Goal: Transaction & Acquisition: Subscribe to service/newsletter

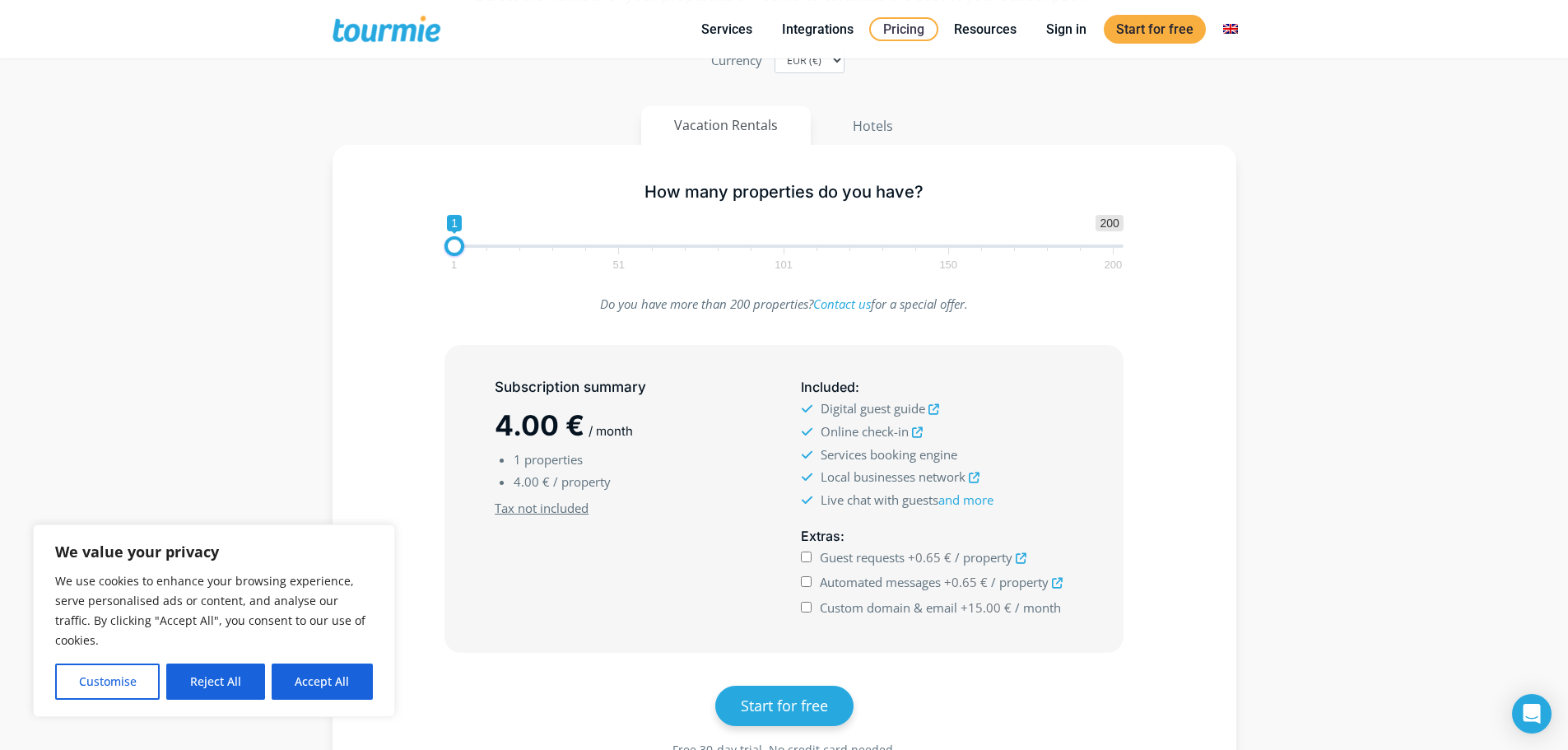
scroll to position [247, 0]
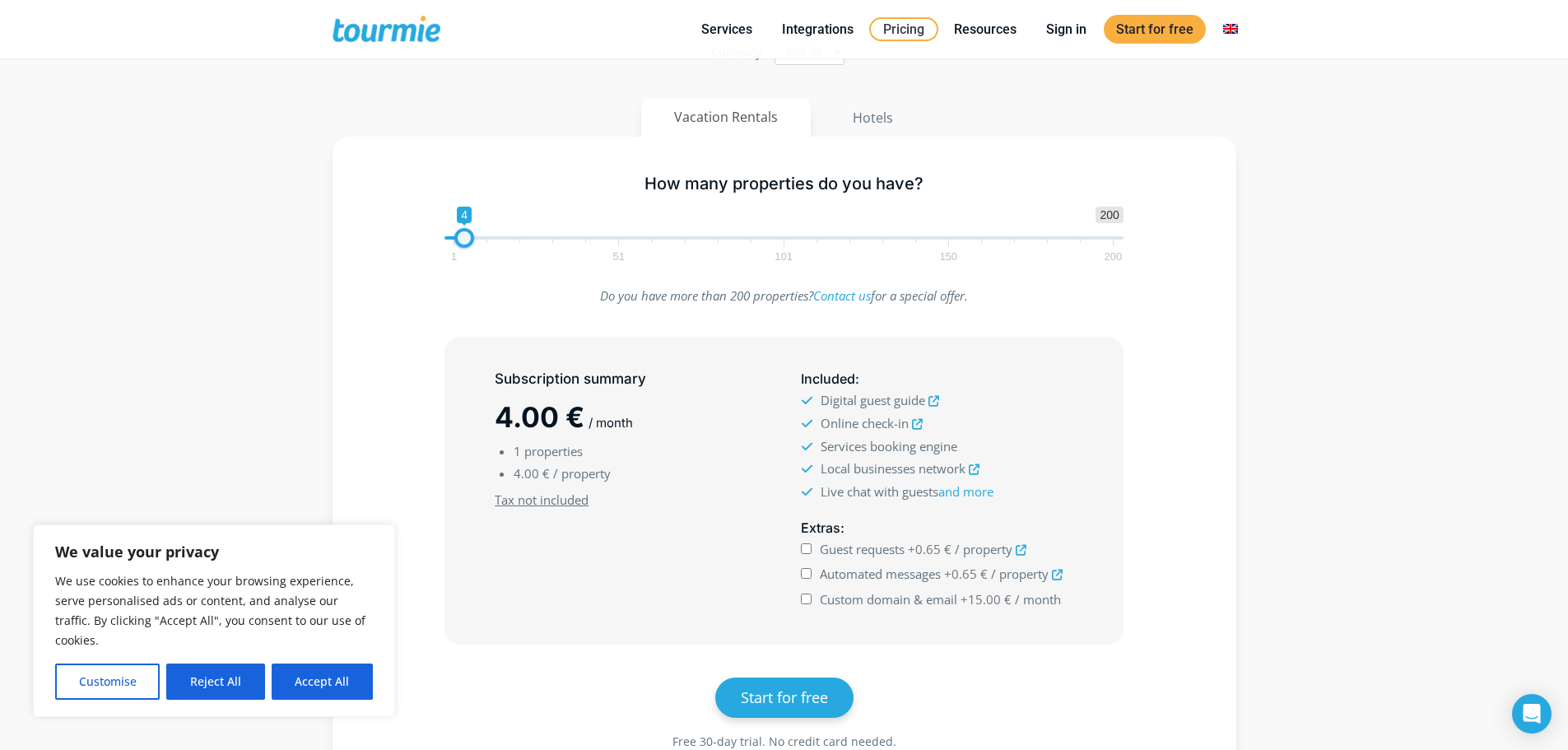
type input "5"
drag, startPoint x: 459, startPoint y: 239, endPoint x: 473, endPoint y: 242, distance: 14.3
click at [473, 242] on span at bounding box center [467, 237] width 20 height 20
click at [528, 460] on li "5 properties" at bounding box center [640, 451] width 253 height 22
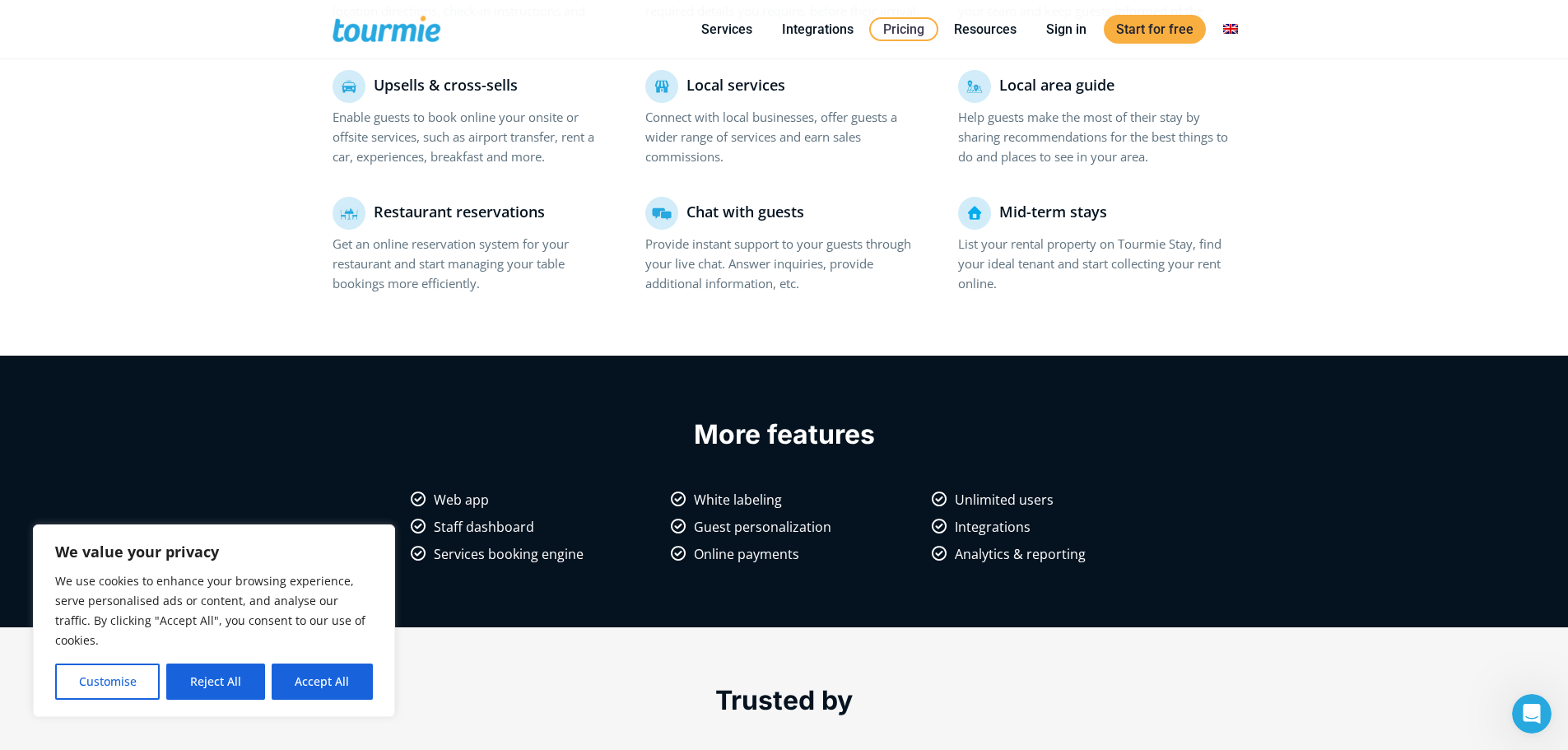
scroll to position [1319, 0]
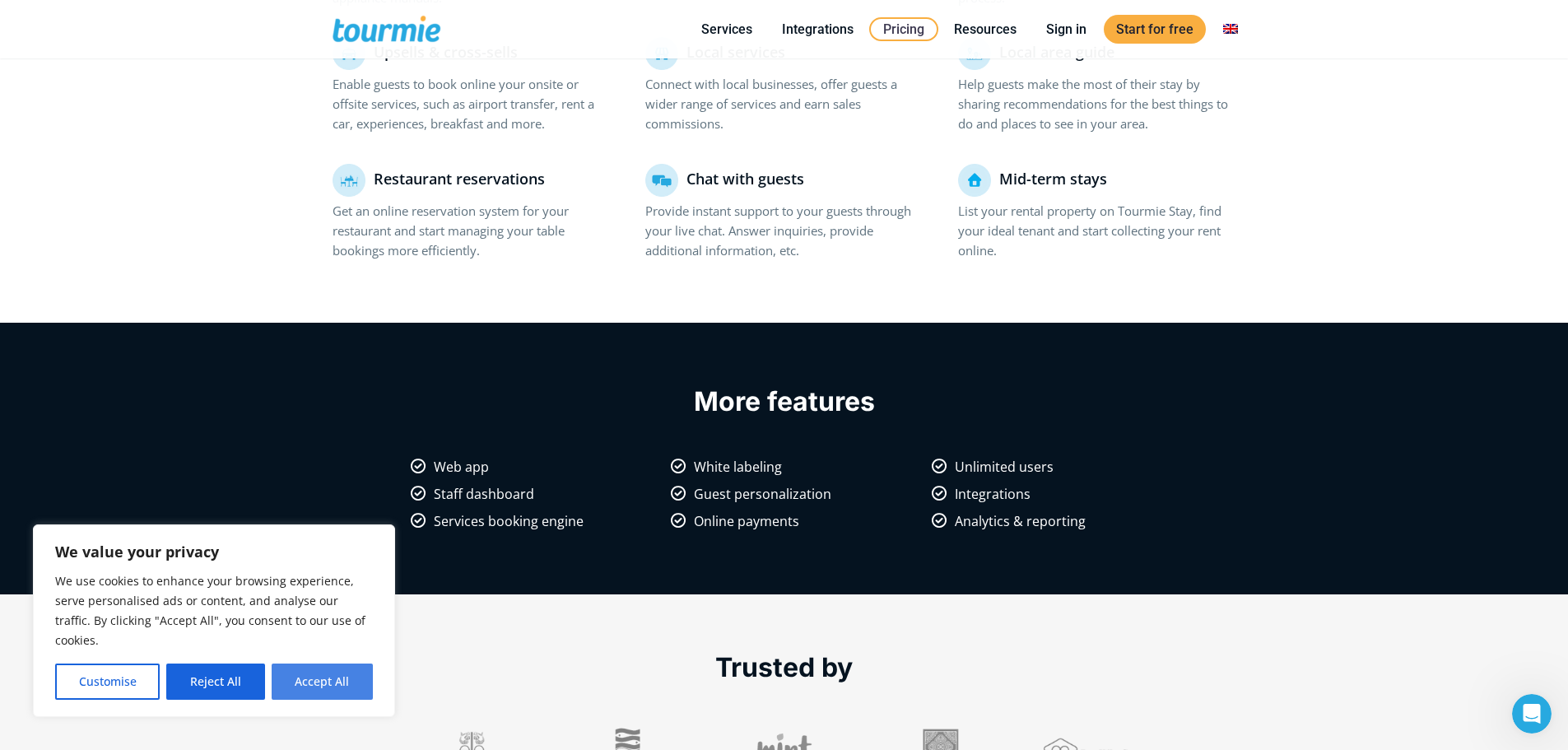
click at [346, 685] on button "Accept All" at bounding box center [322, 681] width 101 height 36
checkbox input "true"
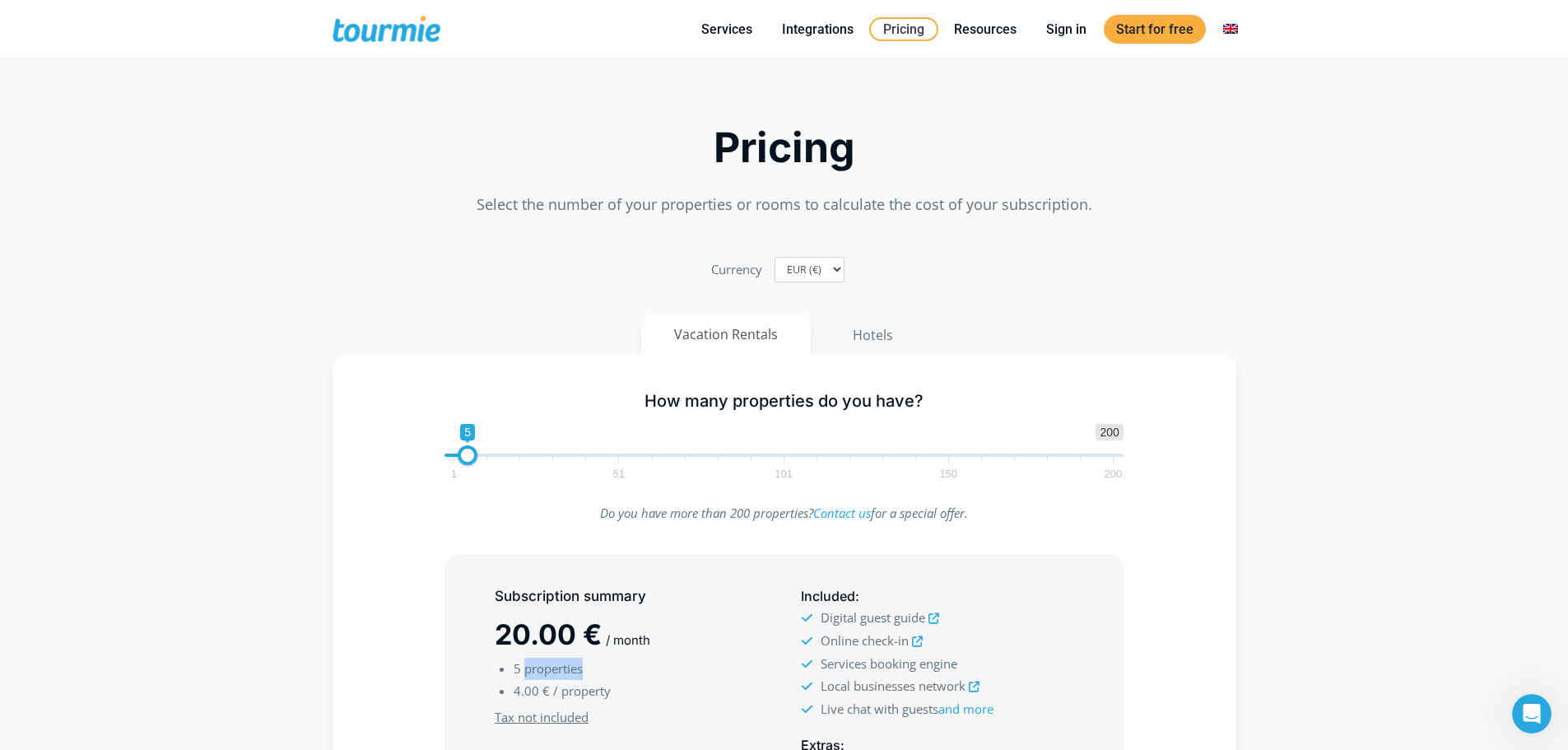
scroll to position [0, 0]
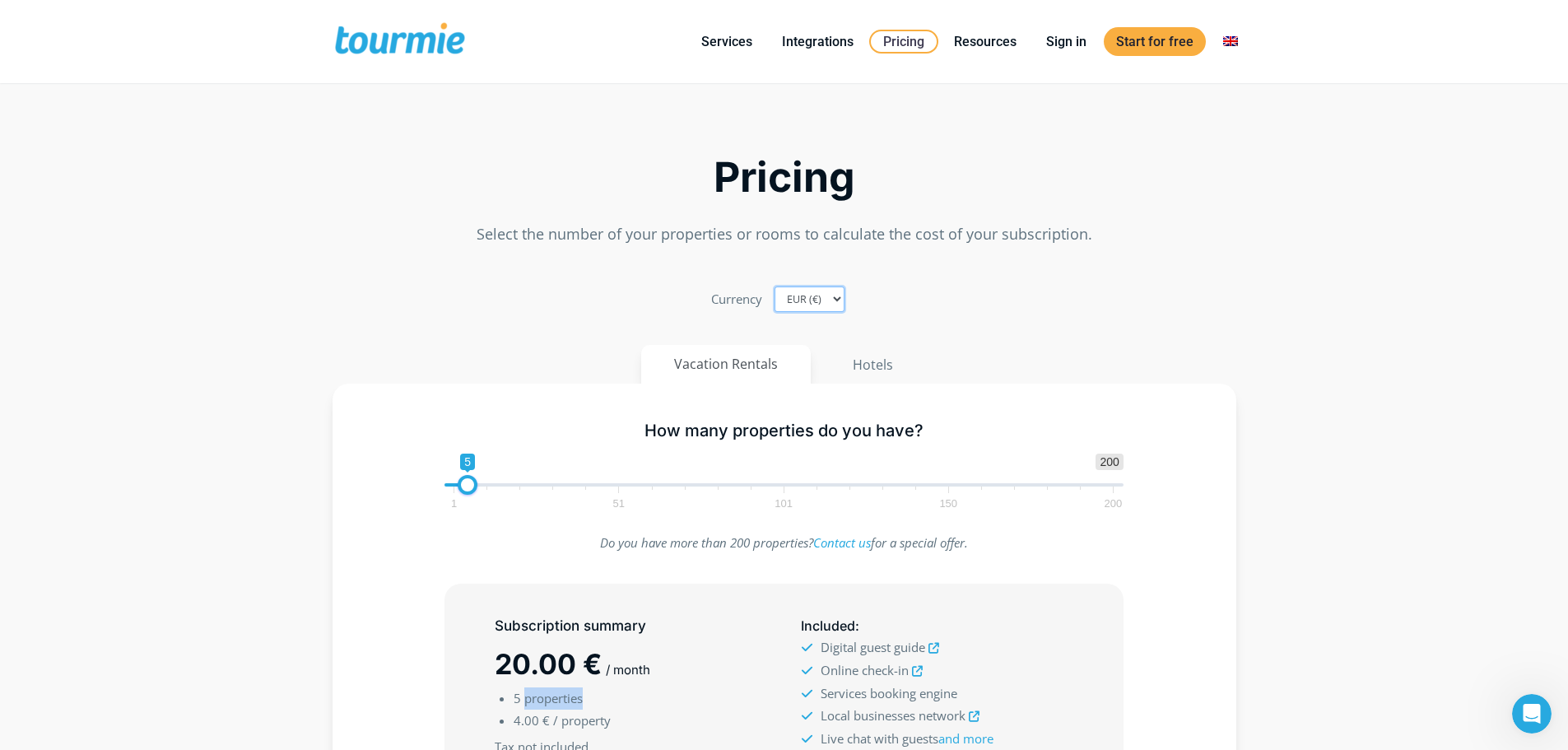
click at [837, 299] on select "EUR (€) USD ($) GBP (£)" at bounding box center [810, 299] width 70 height 25
click at [563, 666] on span "20.00 €" at bounding box center [548, 664] width 107 height 34
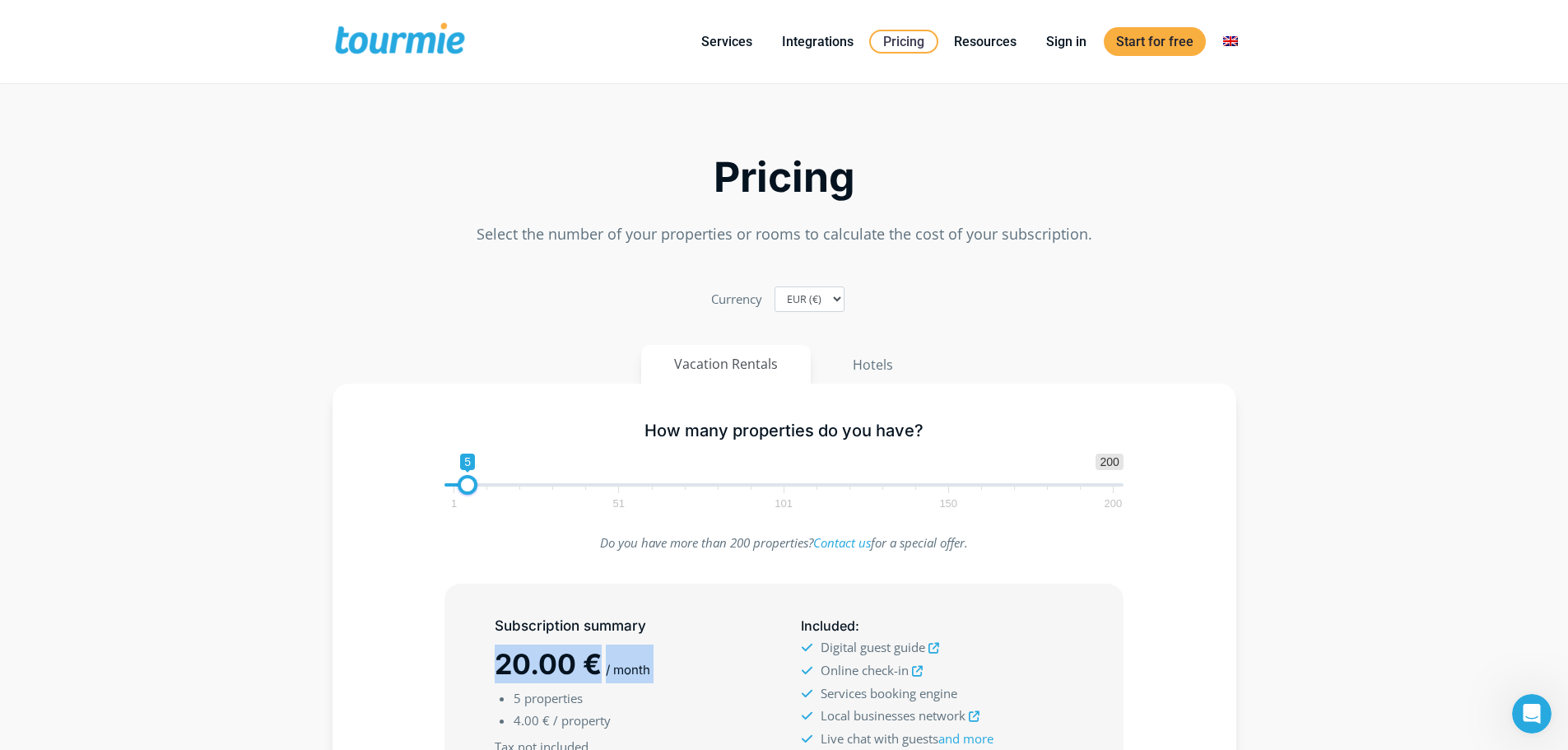
click at [356, 47] on span at bounding box center [400, 41] width 135 height 38
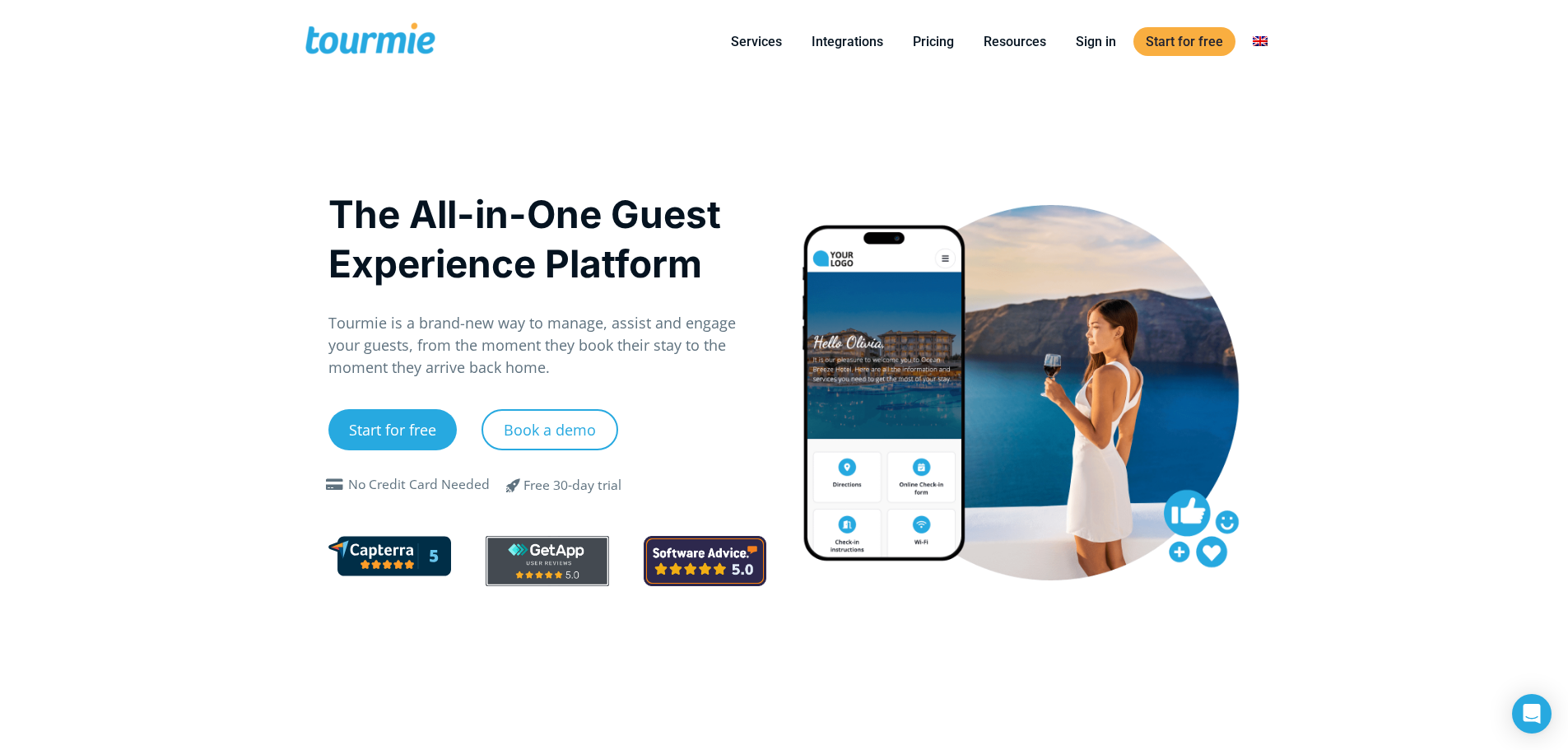
click at [429, 358] on p "Tourmie is a brand-new way to manage, assist and engage your guests, from the m…" at bounding box center [548, 345] width 439 height 66
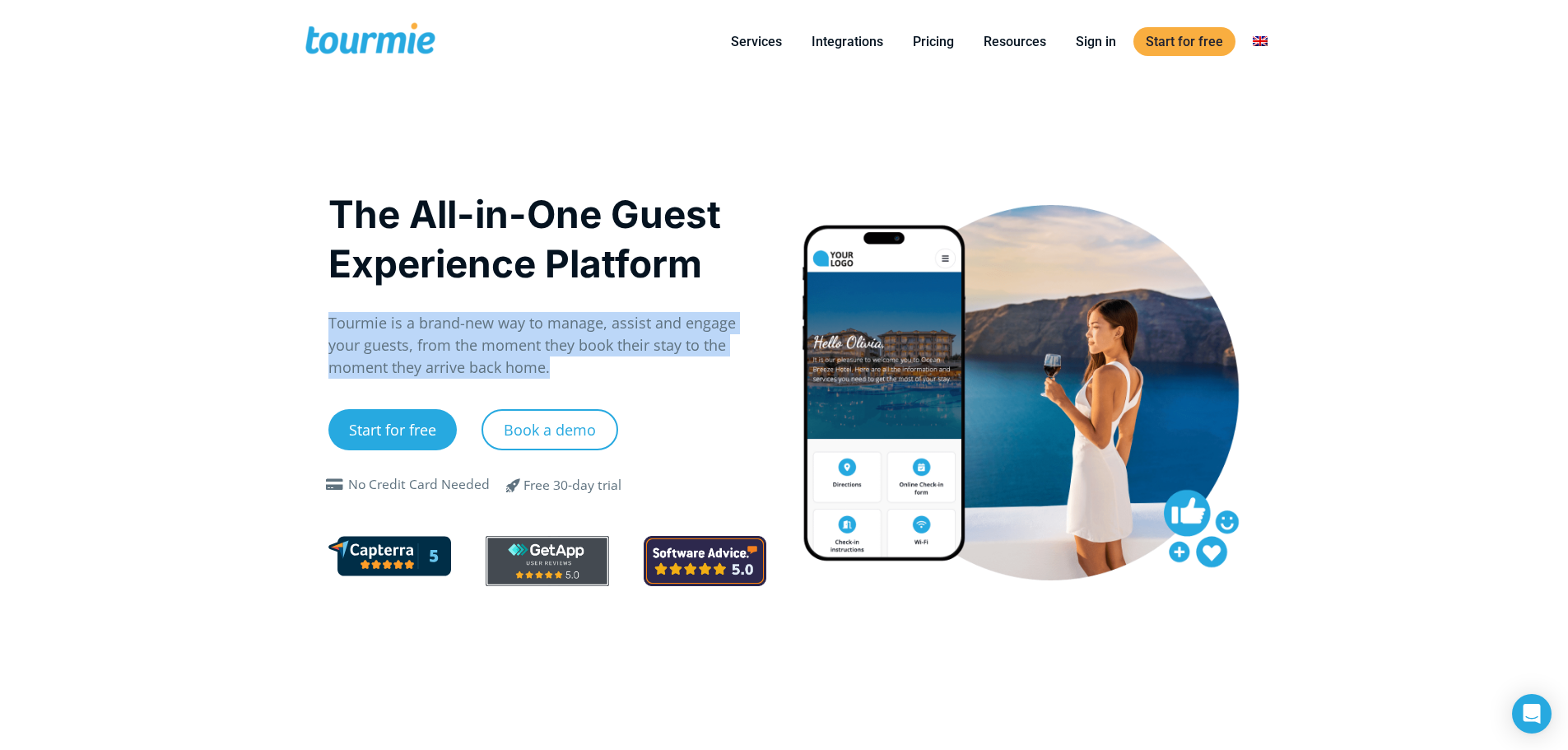
click at [429, 358] on p "Tourmie is a brand-new way to manage, assist and engage your guests, from the m…" at bounding box center [548, 345] width 439 height 66
click at [935, 36] on link "Pricing" at bounding box center [933, 42] width 66 height 21
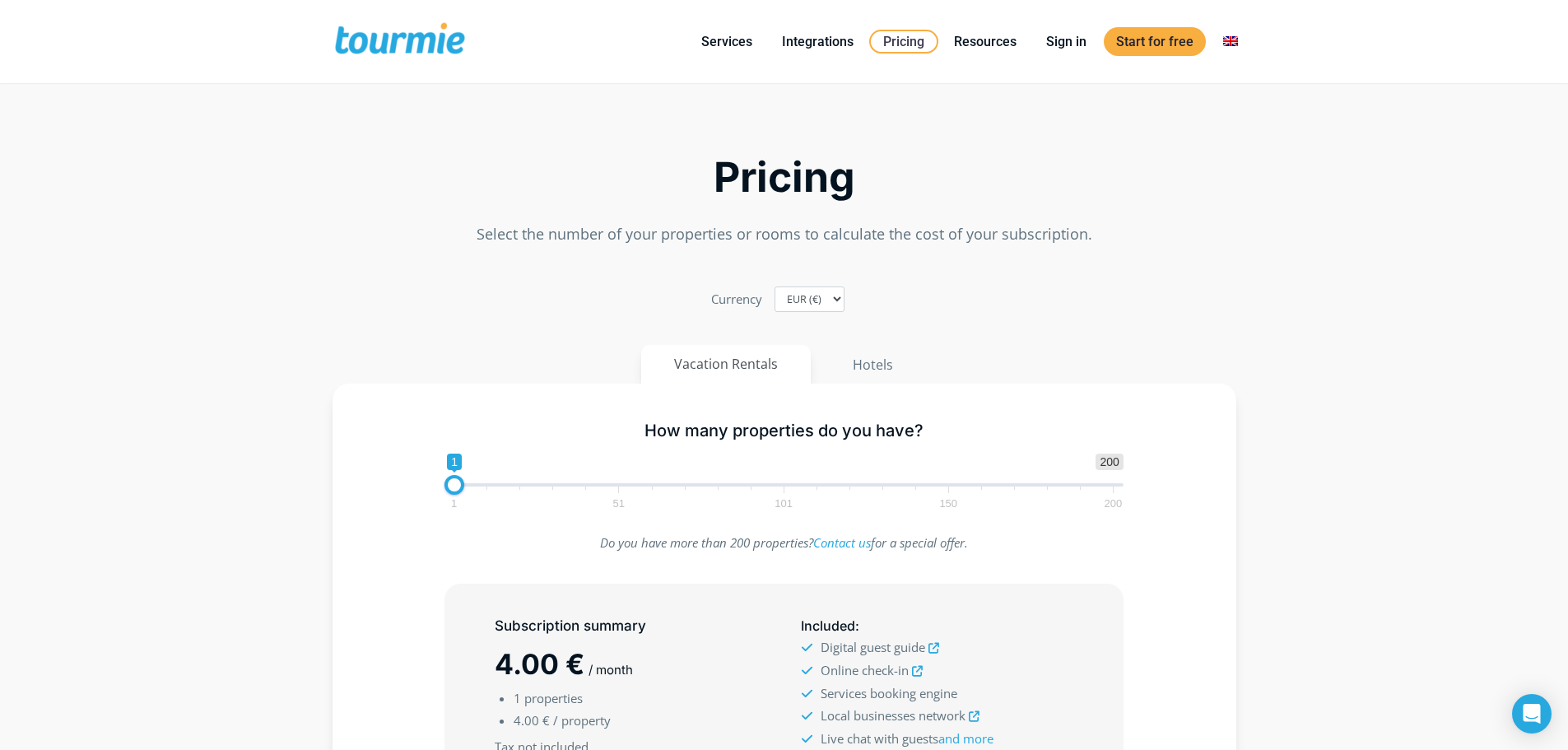
drag, startPoint x: 1350, startPoint y: 520, endPoint x: 1326, endPoint y: 547, distance: 36.1
click at [1350, 520] on section "Pricing Select the number of your properties or rooms to calculate the cost of …" at bounding box center [784, 588] width 1568 height 986
